Goal: Browse casually

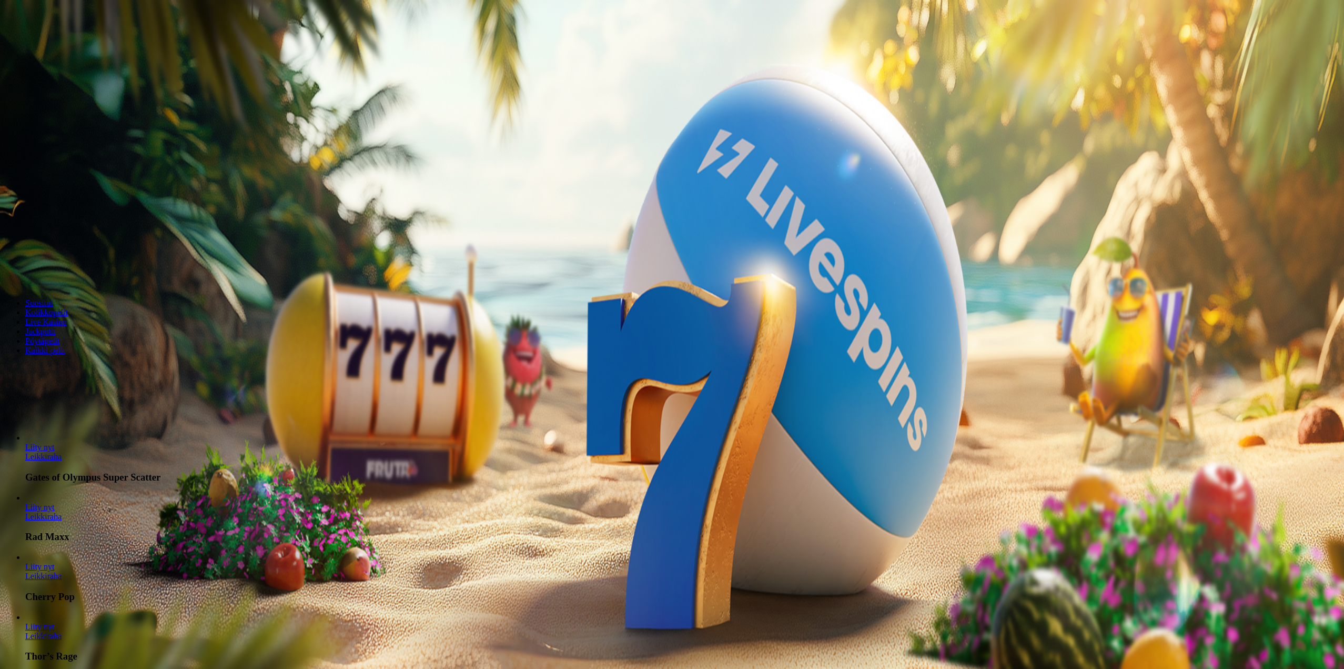
click at [56, 44] on button "Kirjaudu" at bounding box center [73, 38] width 34 height 11
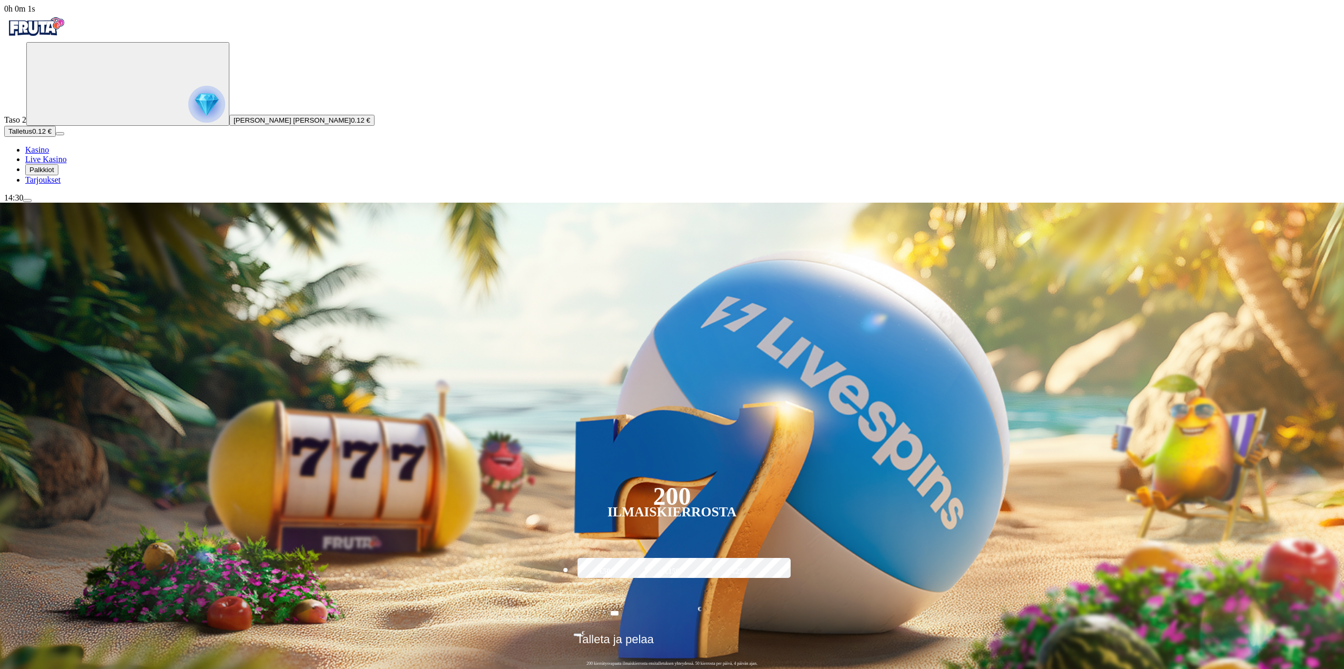
click at [188, 109] on img "Primary" at bounding box center [206, 104] width 37 height 37
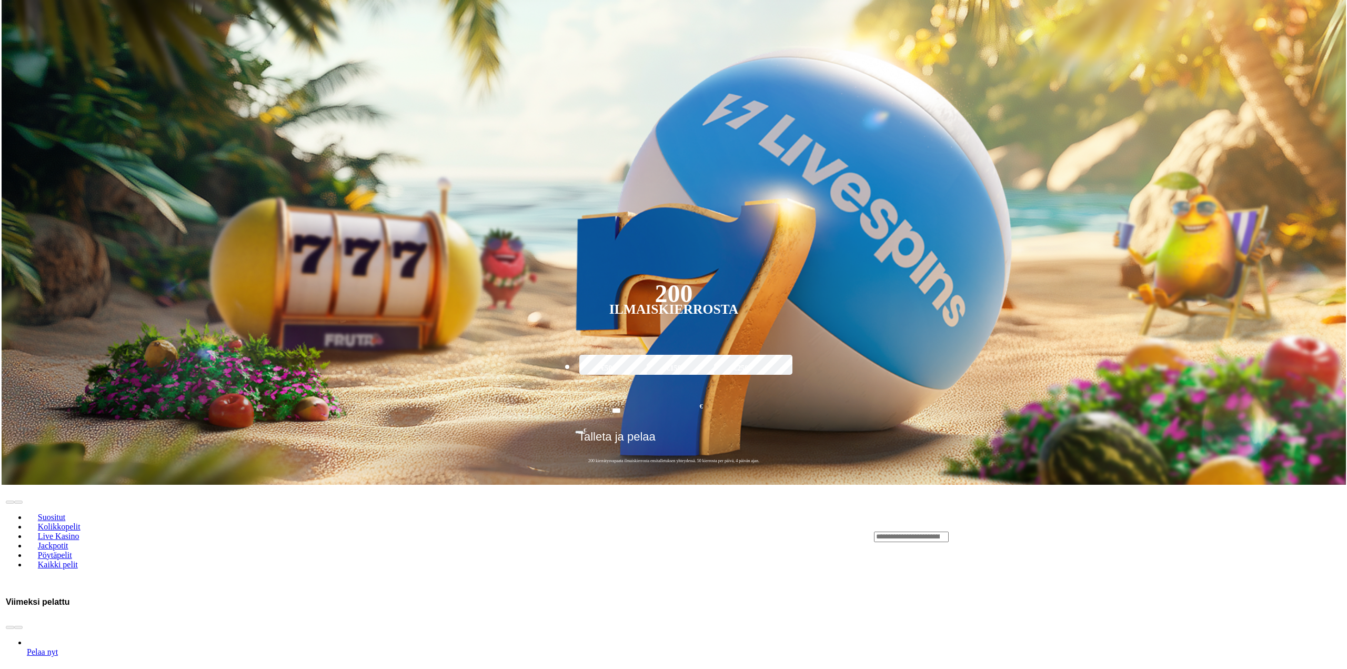
scroll to position [566, 0]
